Goal: Transaction & Acquisition: Purchase product/service

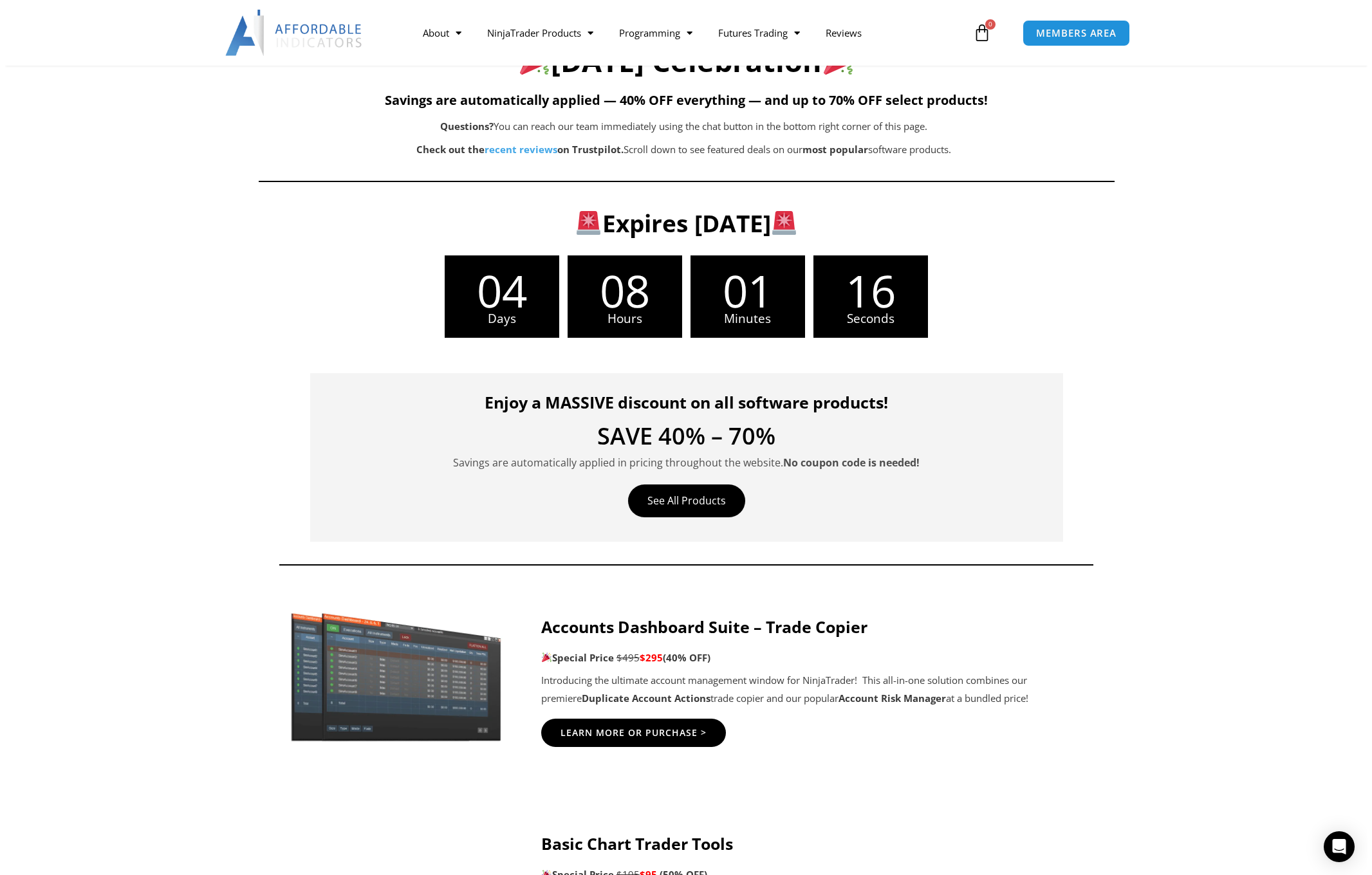
scroll to position [129, 0]
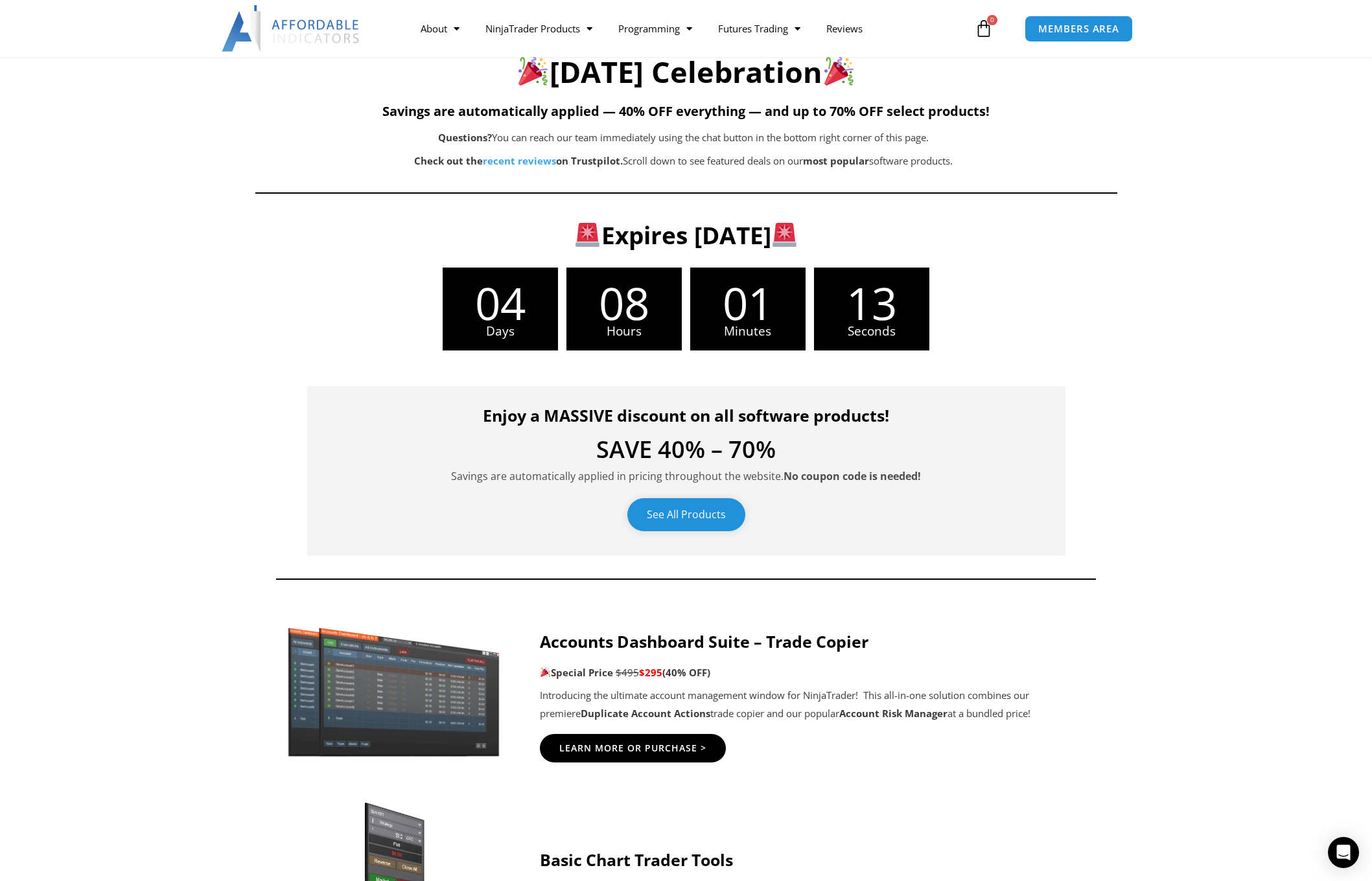
click at [684, 516] on link "See All Products" at bounding box center [686, 515] width 118 height 33
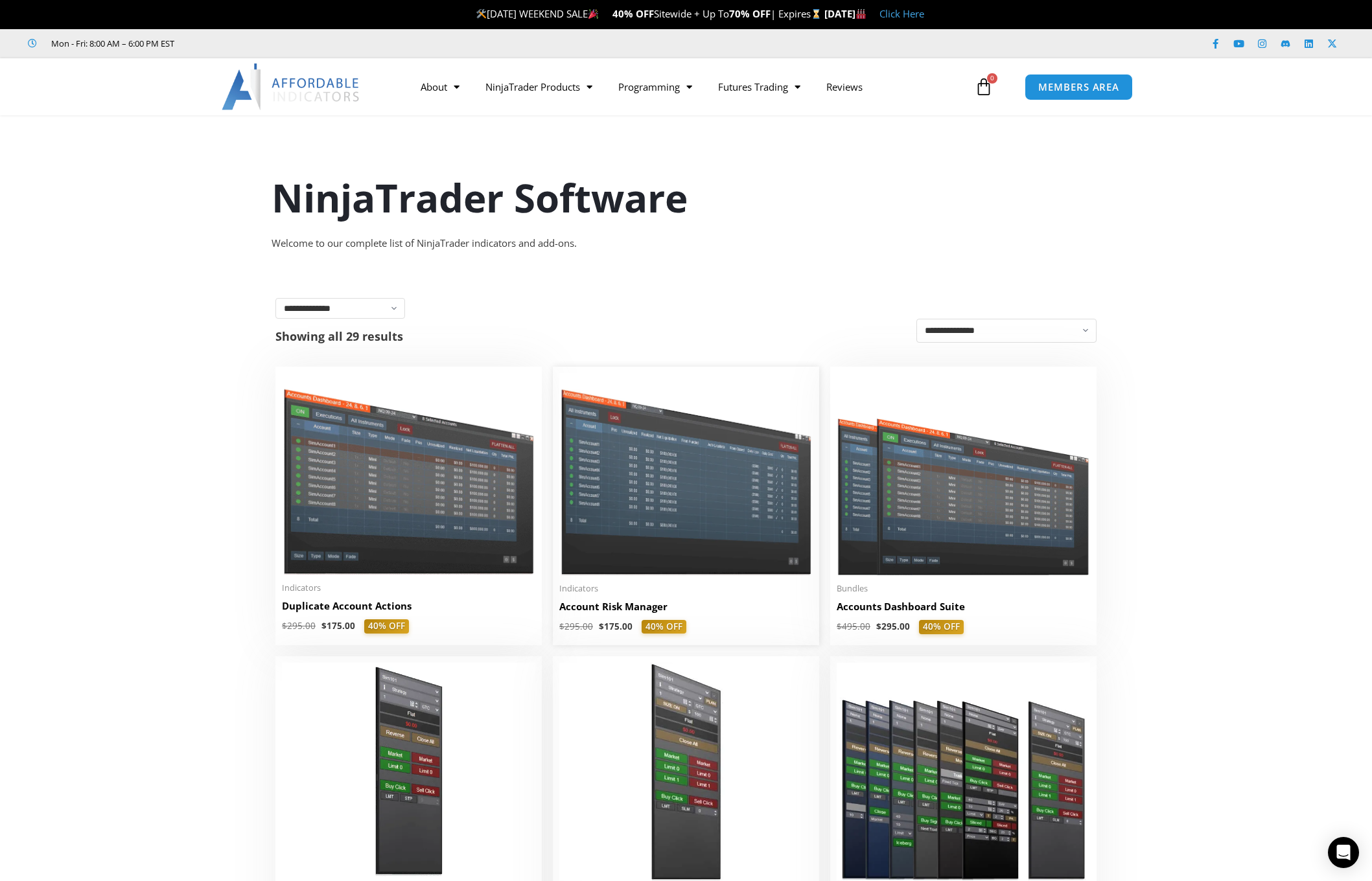
click at [677, 507] on img at bounding box center [686, 473] width 253 height 201
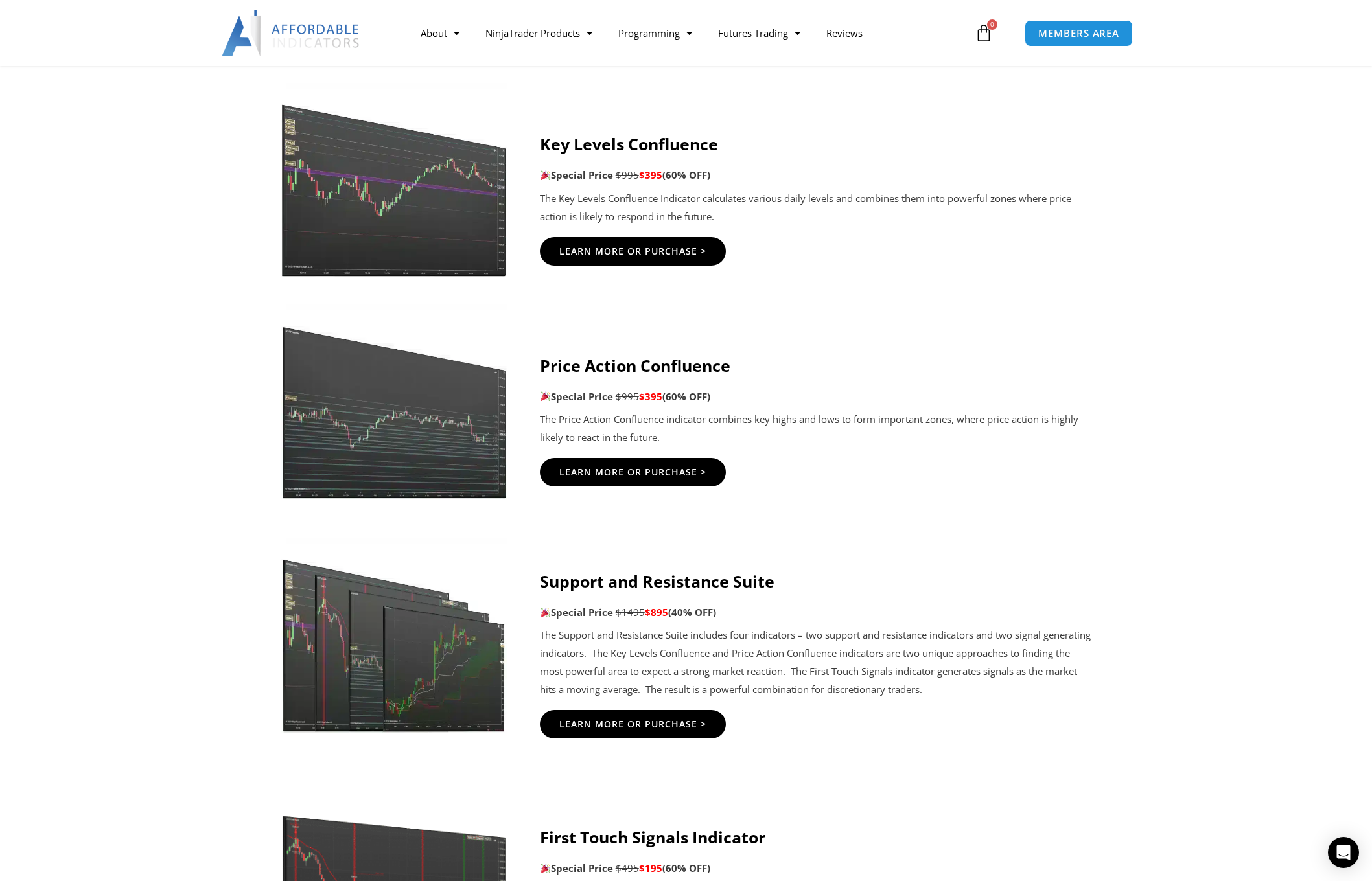
scroll to position [1684, 0]
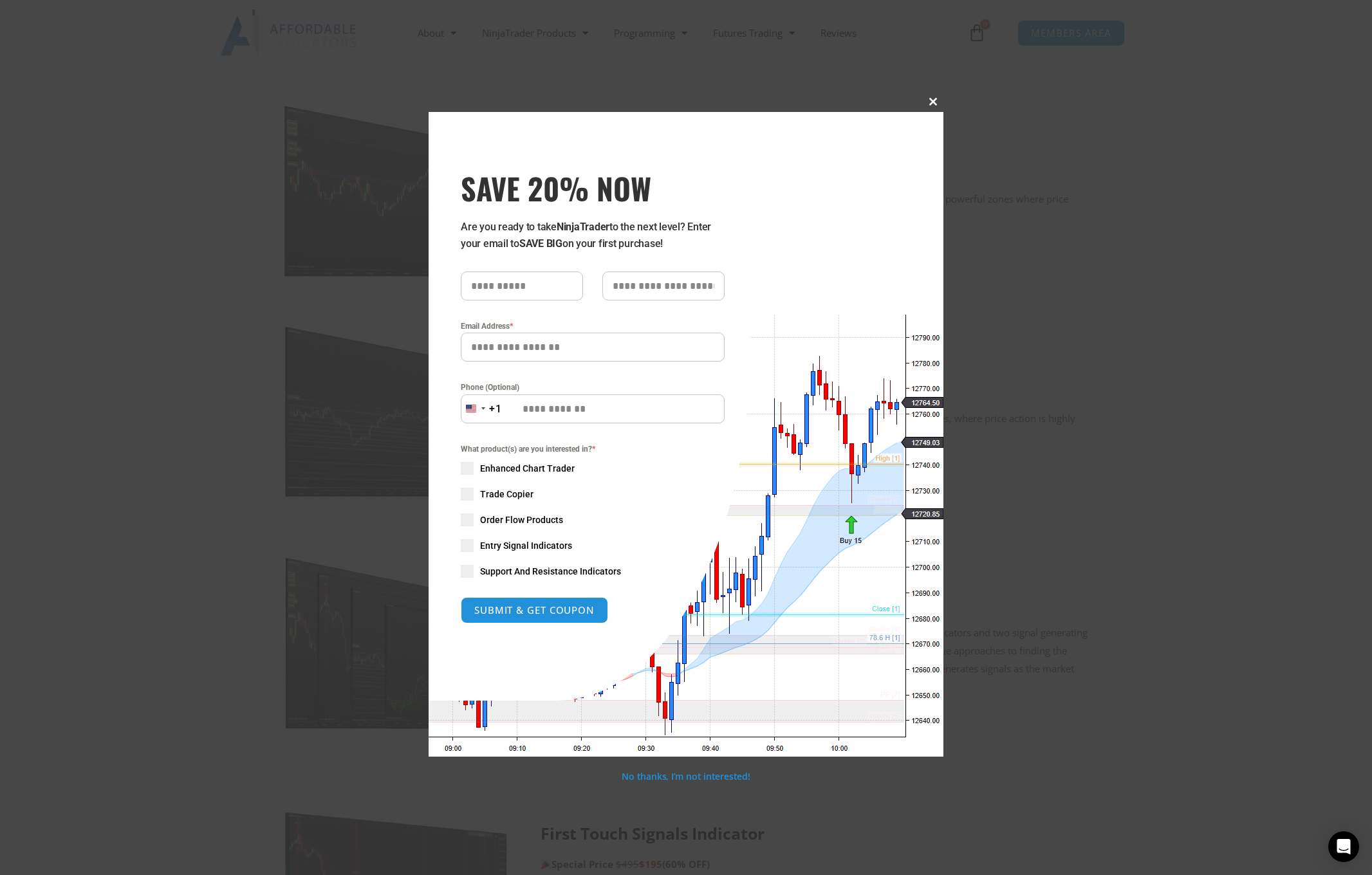
click at [929, 103] on span at bounding box center [933, 101] width 20 height 8
